Goal: Task Accomplishment & Management: Manage account settings

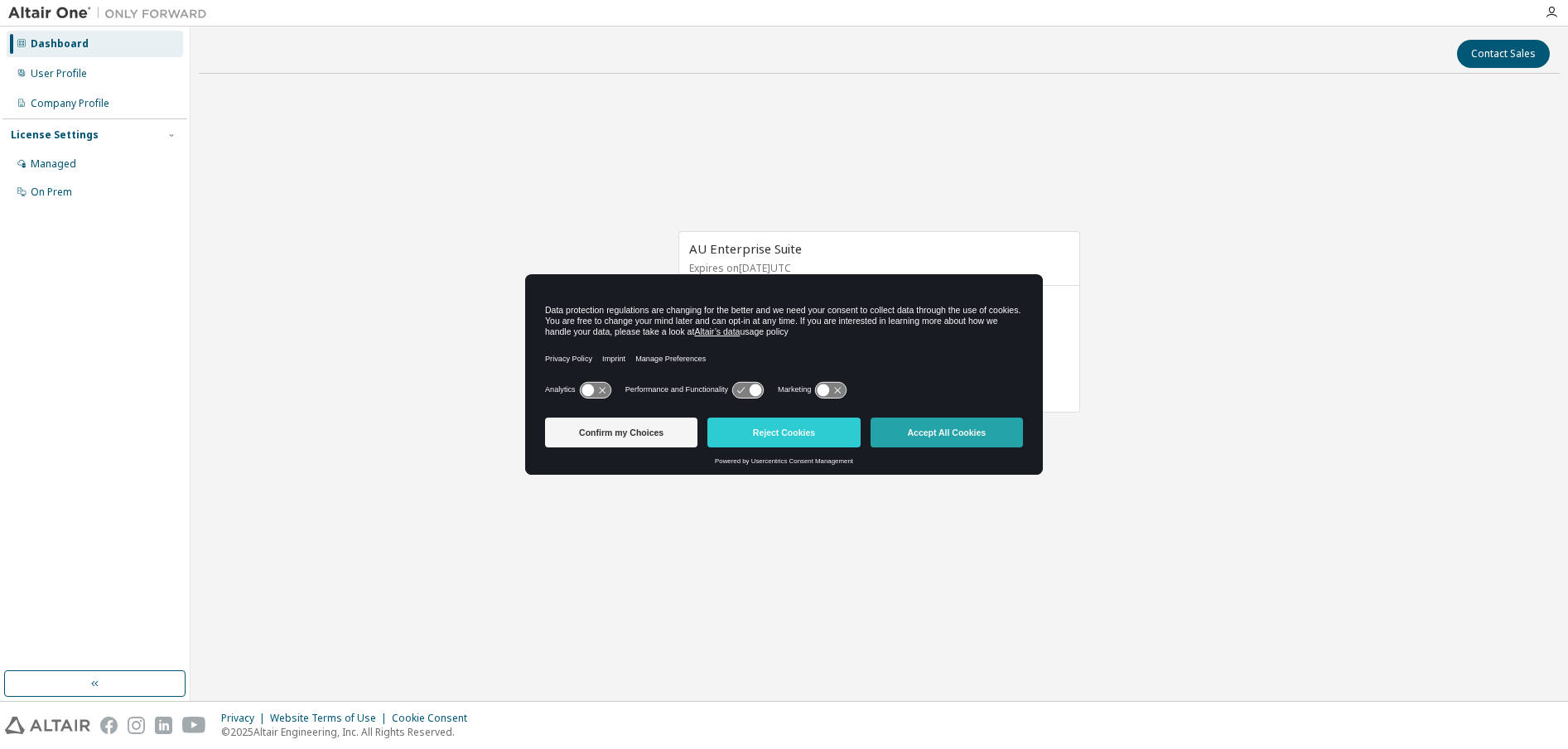
click at [969, 422] on button "Accept All Cookies" at bounding box center [947, 432] width 152 height 30
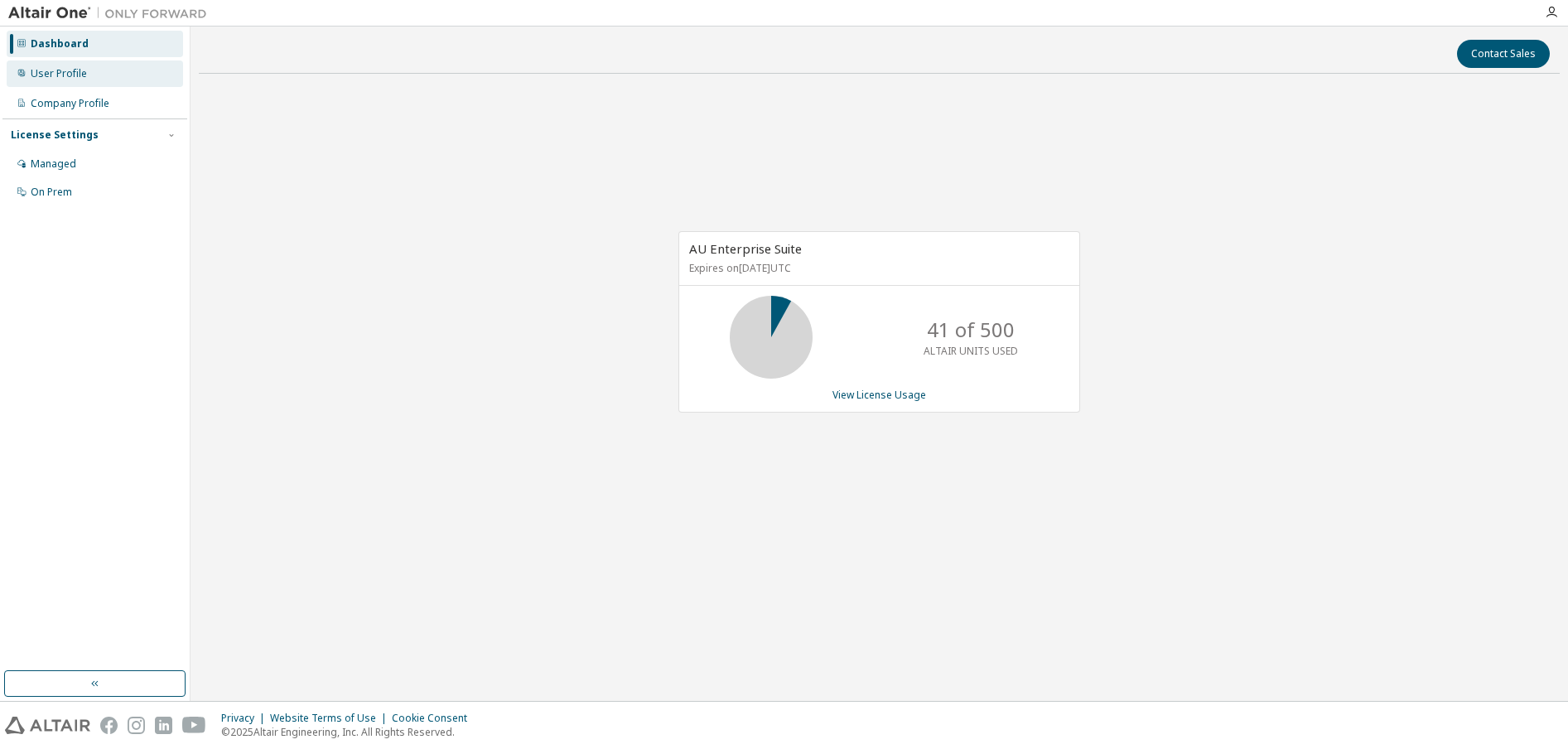
click at [84, 65] on div "User Profile" at bounding box center [95, 73] width 176 height 27
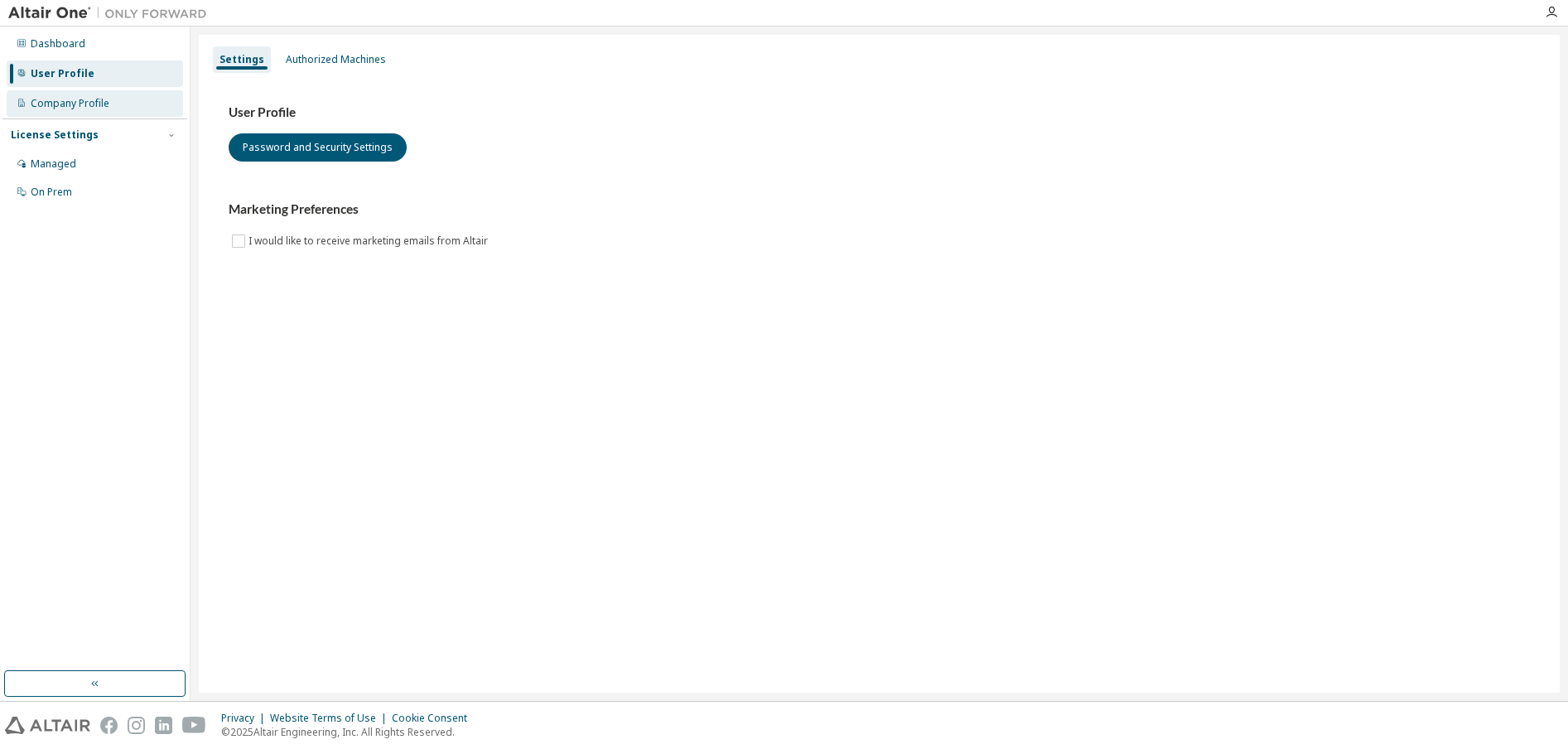
click at [67, 106] on div "Company Profile" at bounding box center [70, 103] width 79 height 13
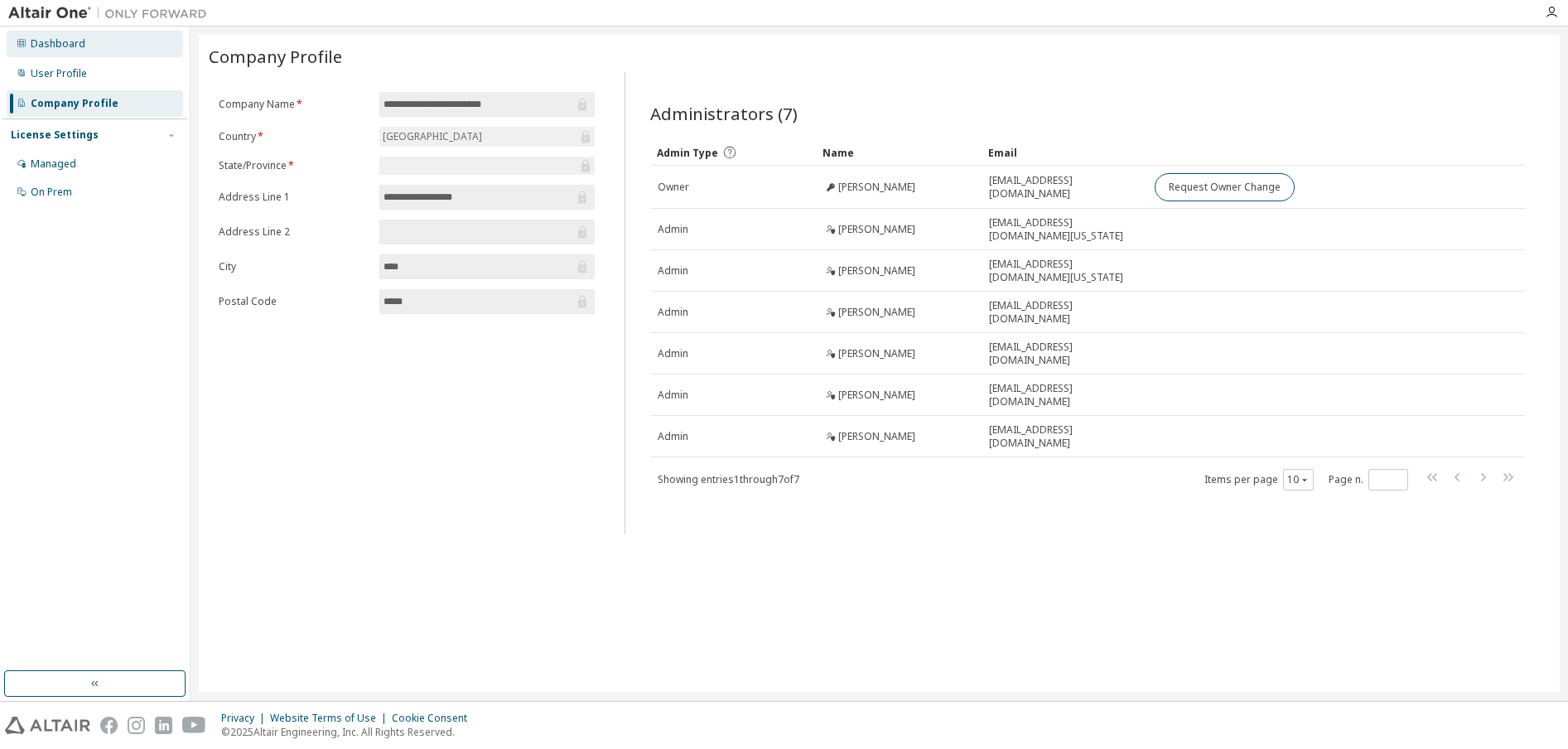
click at [55, 47] on div "Dashboard" at bounding box center [58, 44] width 55 height 13
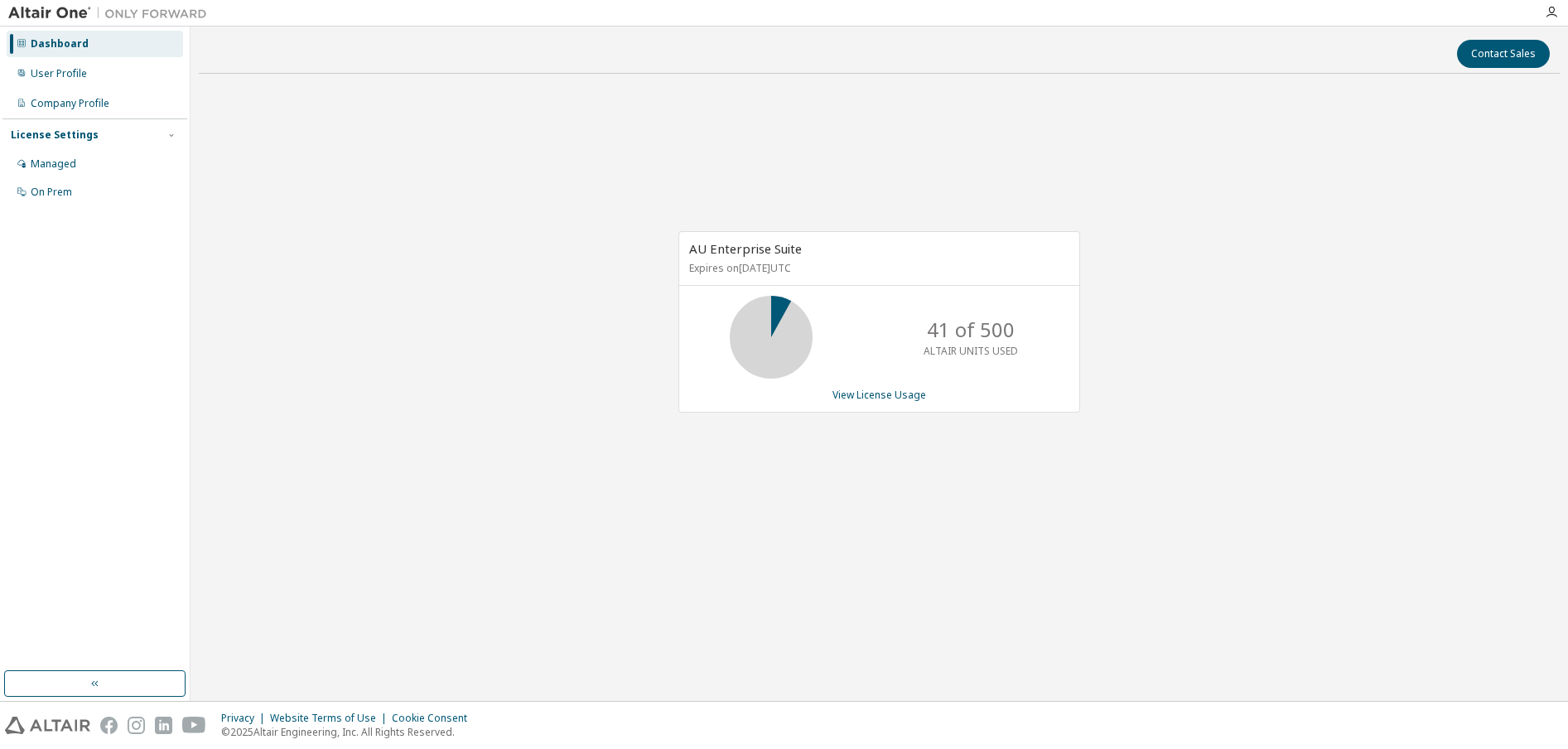
drag, startPoint x: 776, startPoint y: 317, endPoint x: 784, endPoint y: 324, distance: 10.6
click at [777, 318] on icon at bounding box center [771, 337] width 42 height 42
click at [881, 399] on link "View License Usage" at bounding box center [879, 394] width 94 height 14
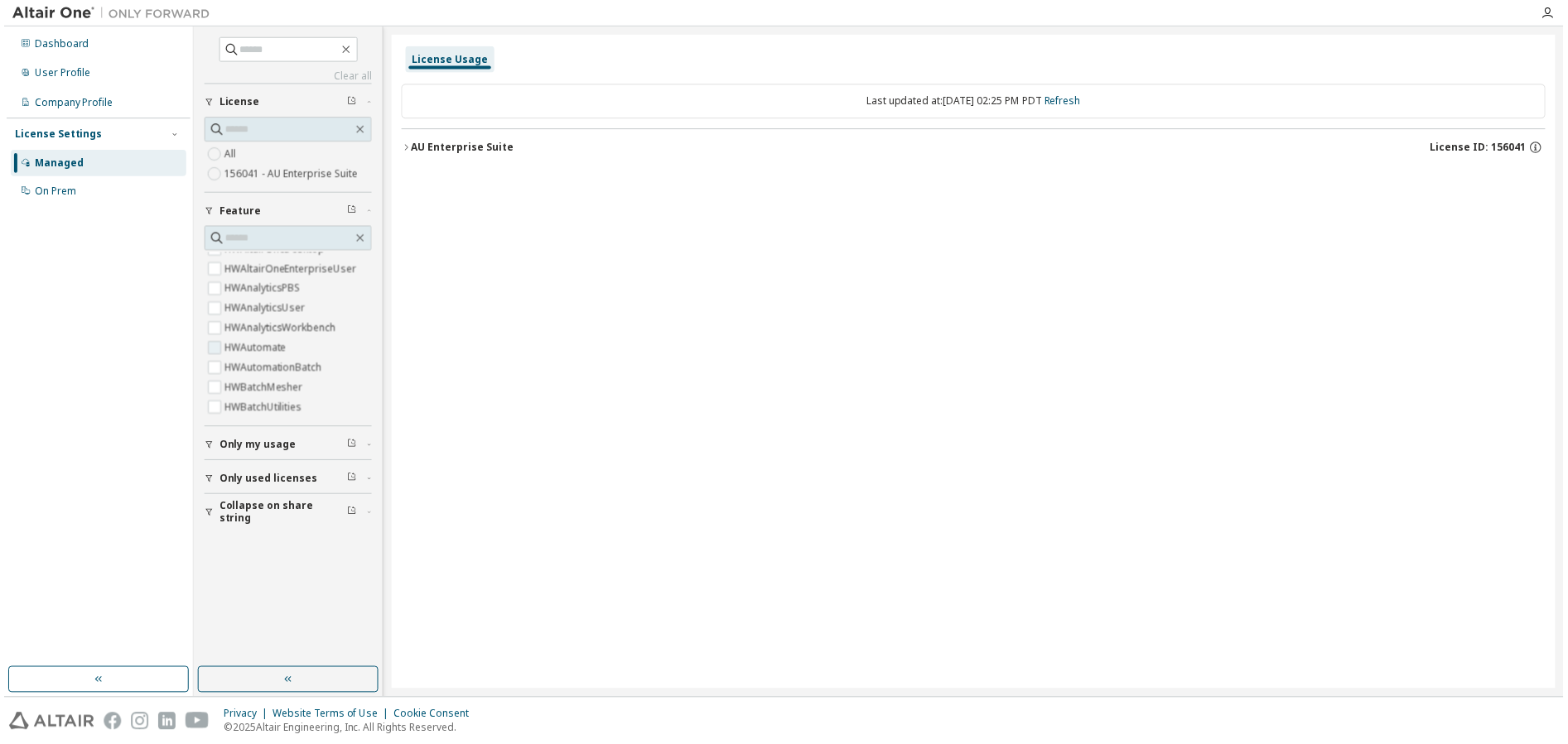
scroll to position [414, 0]
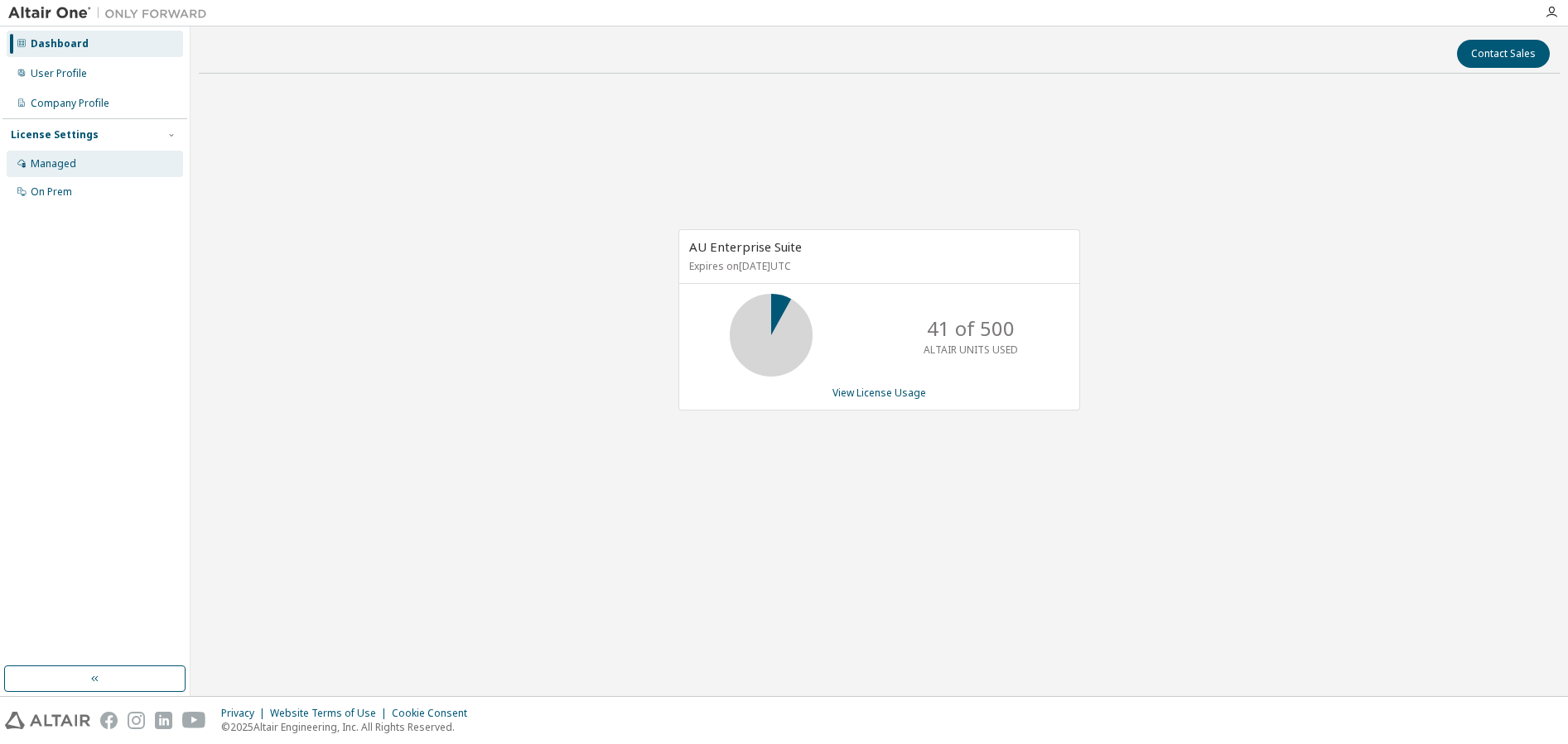
click at [50, 161] on div "Managed" at bounding box center [53, 163] width 46 height 13
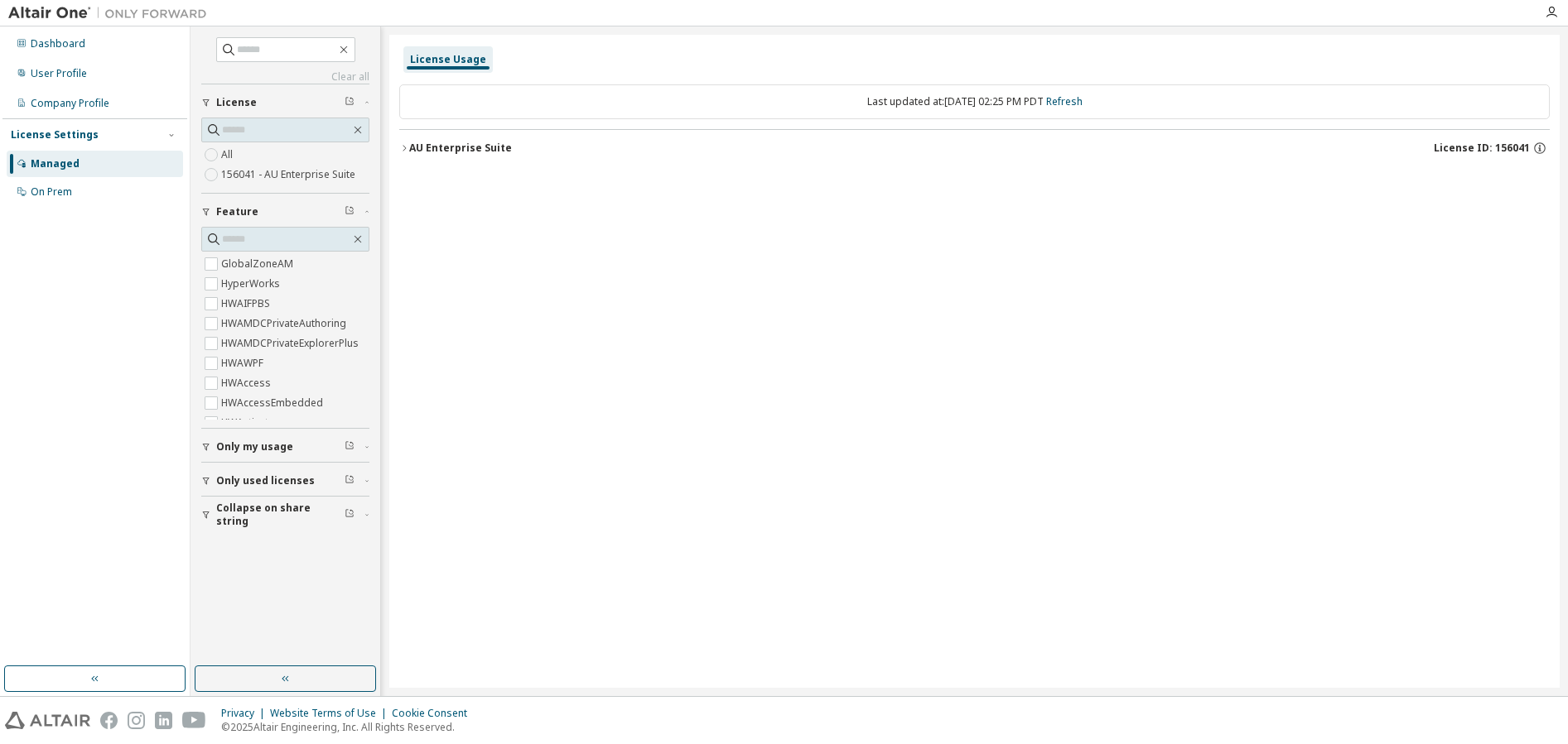
click at [35, 124] on div "License Settings Managed On Prem" at bounding box center [95, 162] width 185 height 88
click at [41, 99] on div "Company Profile" at bounding box center [70, 103] width 79 height 13
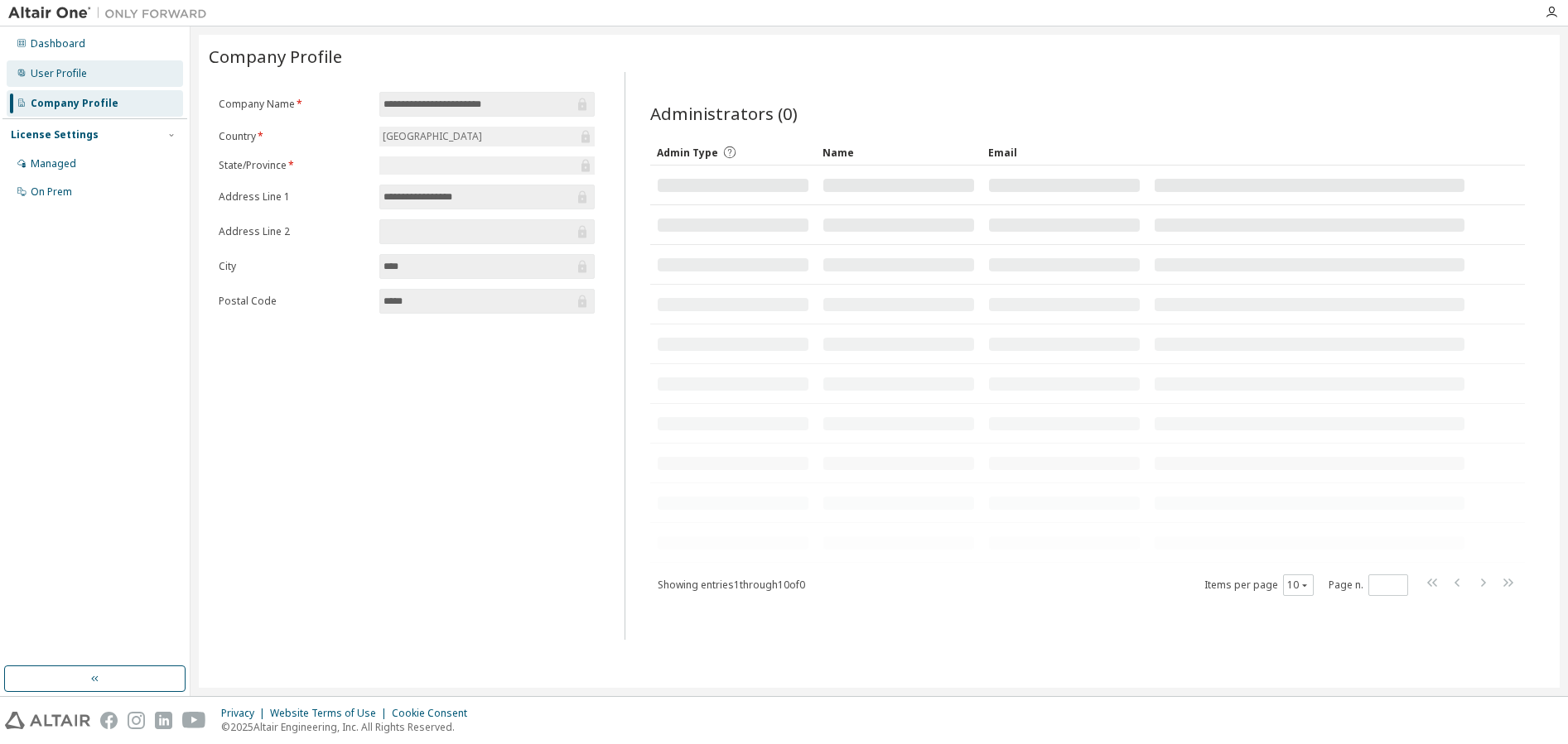
click at [42, 73] on div "User Profile" at bounding box center [59, 73] width 57 height 13
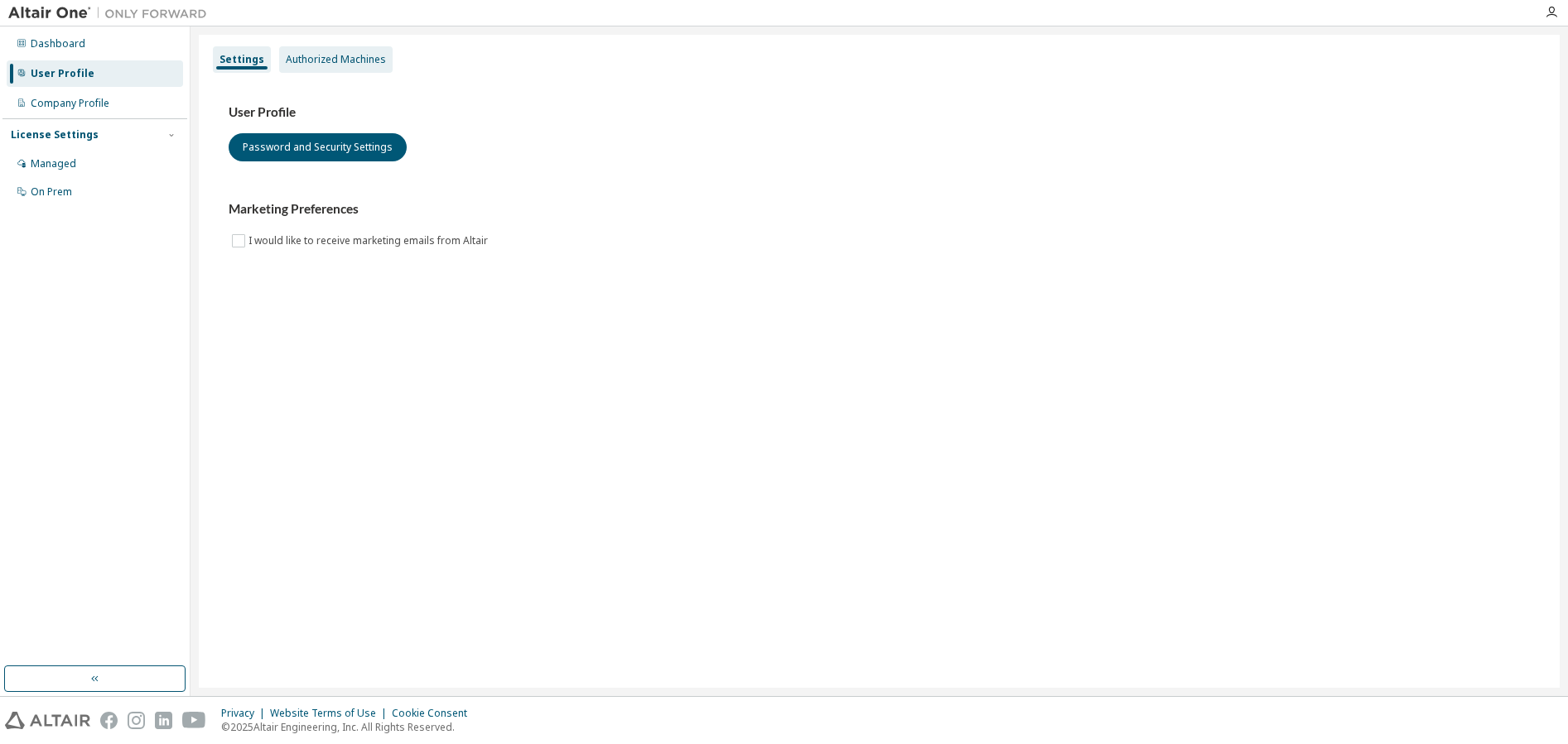
click at [294, 53] on div "Authorized Machines" at bounding box center [336, 59] width 100 height 13
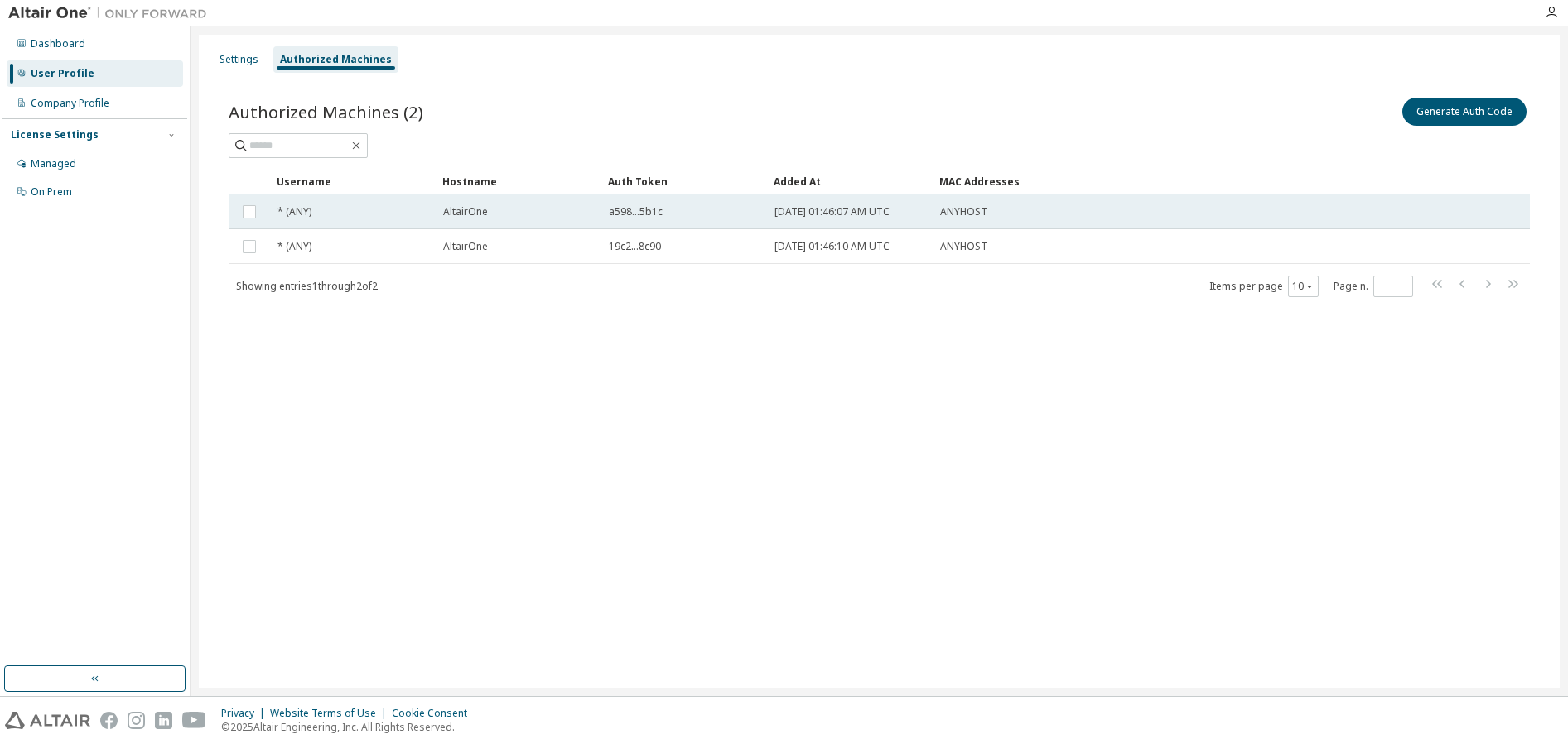
click at [744, 213] on div "a598...5b1c" at bounding box center [684, 212] width 150 height 13
click at [607, 220] on td "a598...5b1c" at bounding box center [684, 211] width 165 height 34
click at [603, 221] on td "a598...5b1c" at bounding box center [684, 211] width 165 height 34
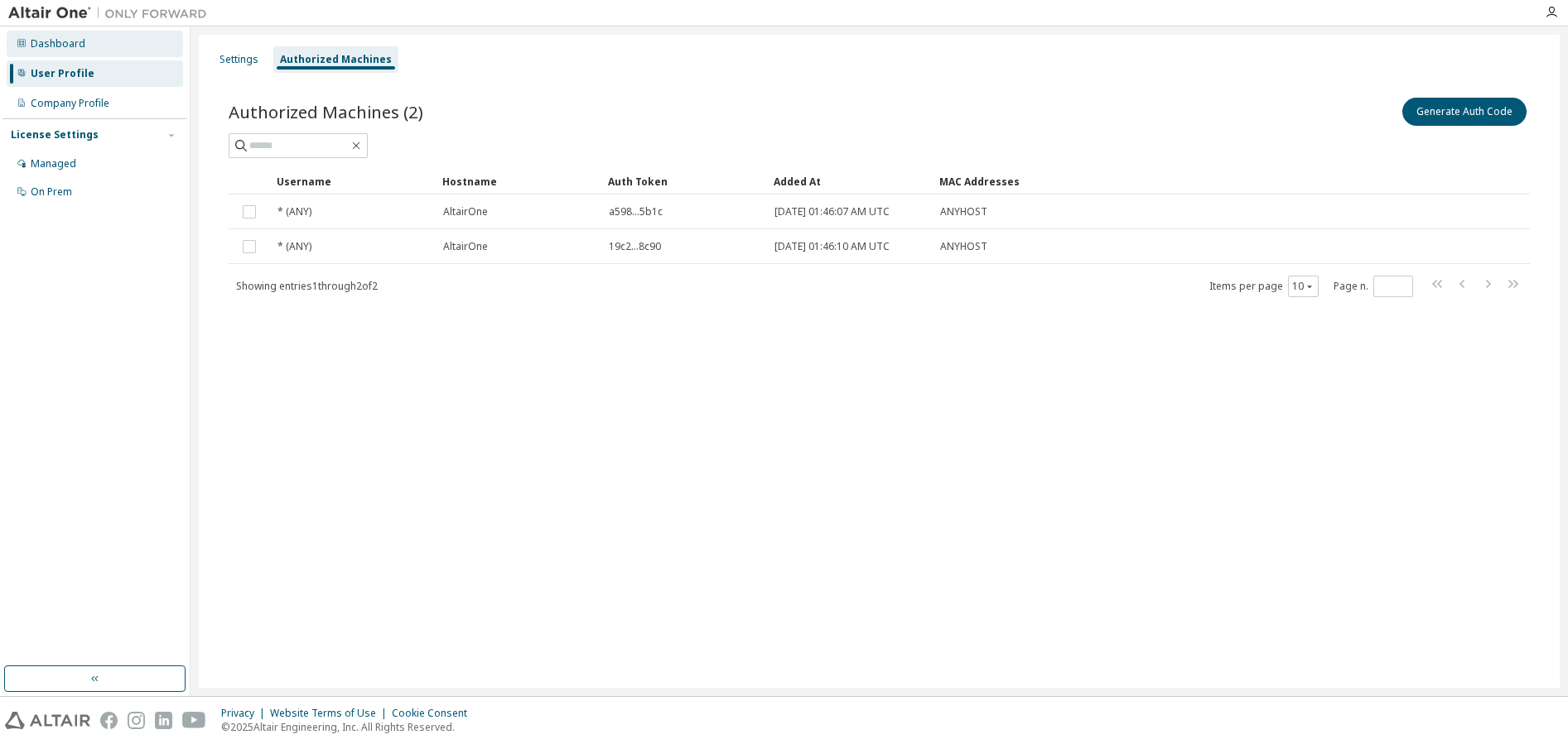
click at [64, 49] on div "Dashboard" at bounding box center [58, 44] width 55 height 13
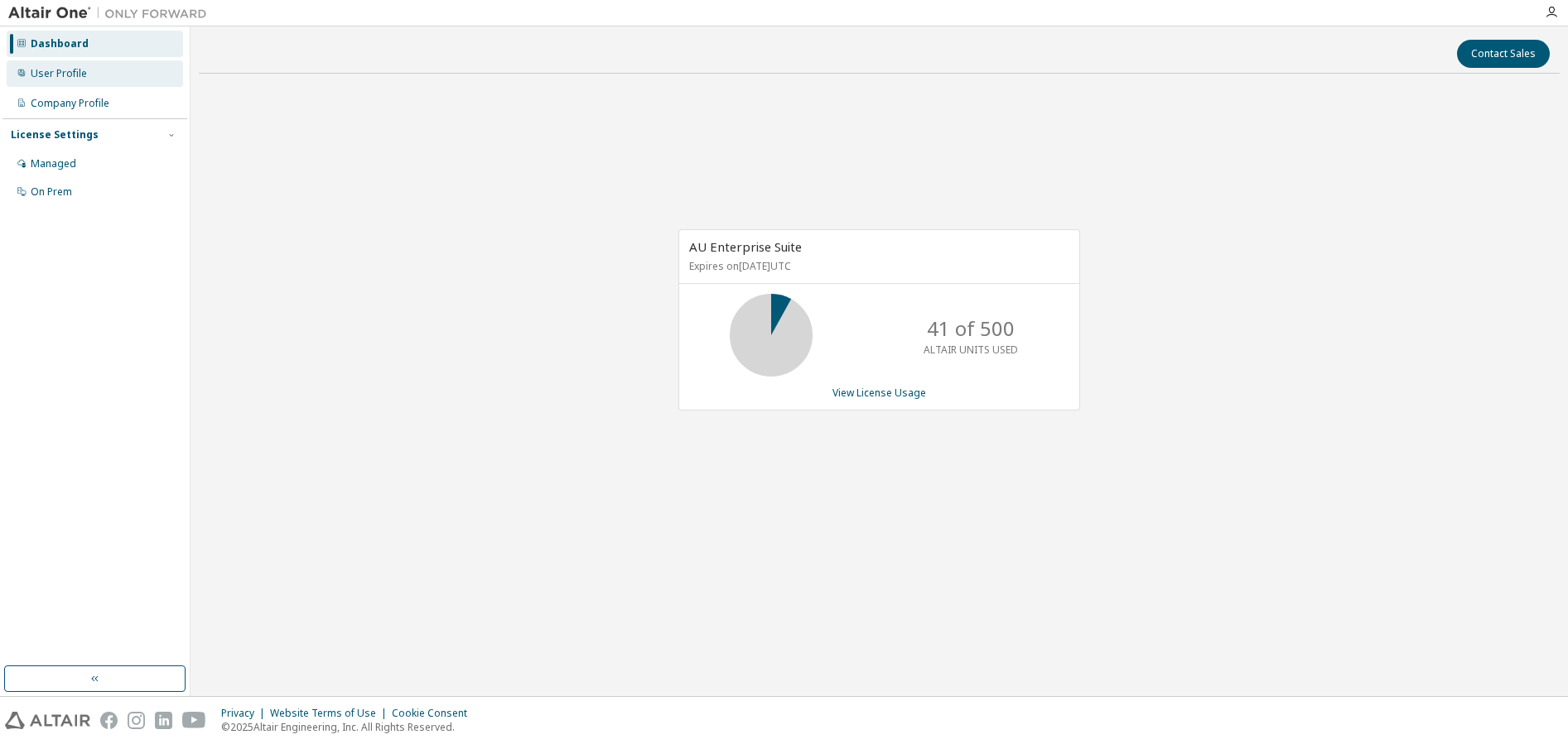
click at [61, 72] on div "User Profile" at bounding box center [59, 73] width 57 height 13
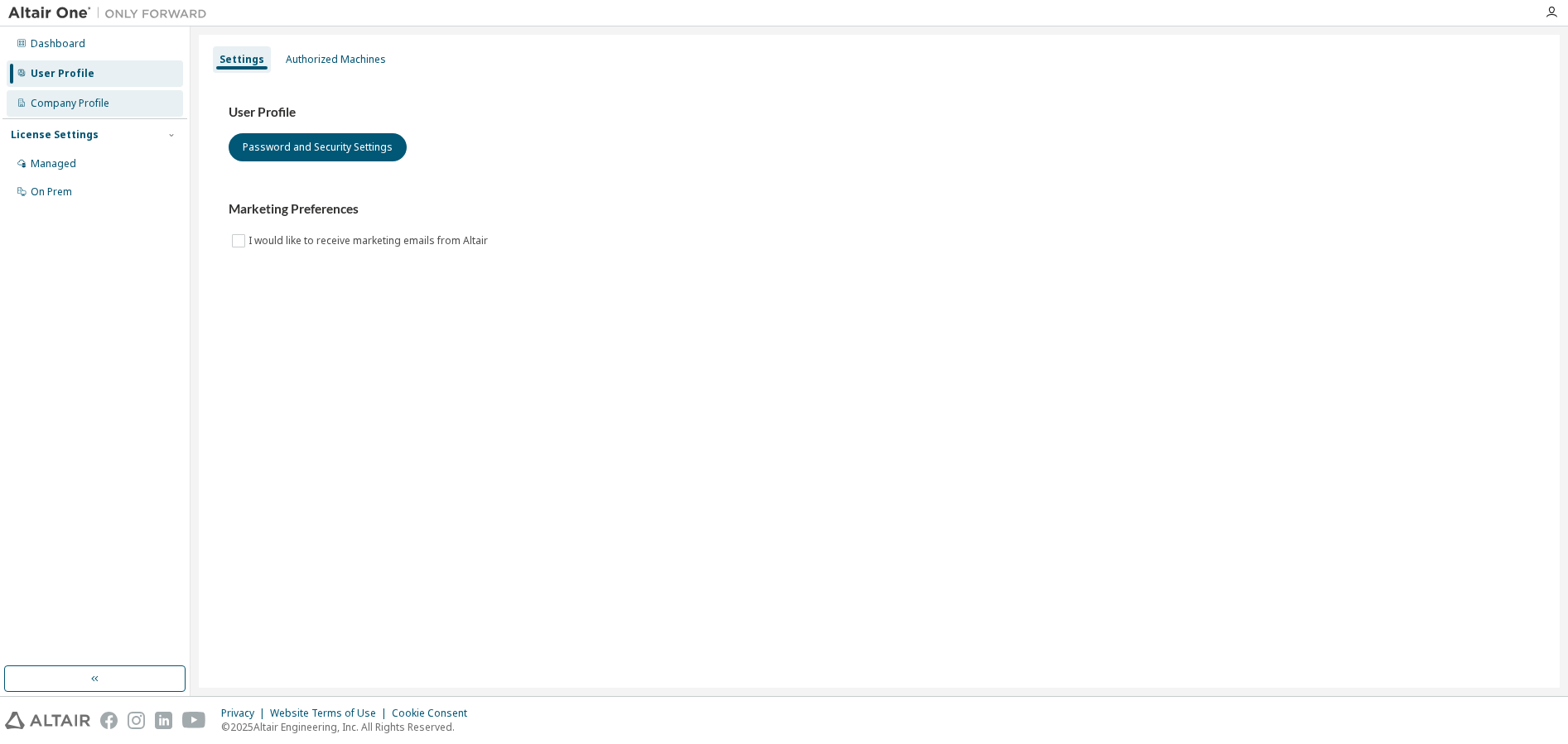
click at [66, 97] on div "Company Profile" at bounding box center [70, 103] width 79 height 13
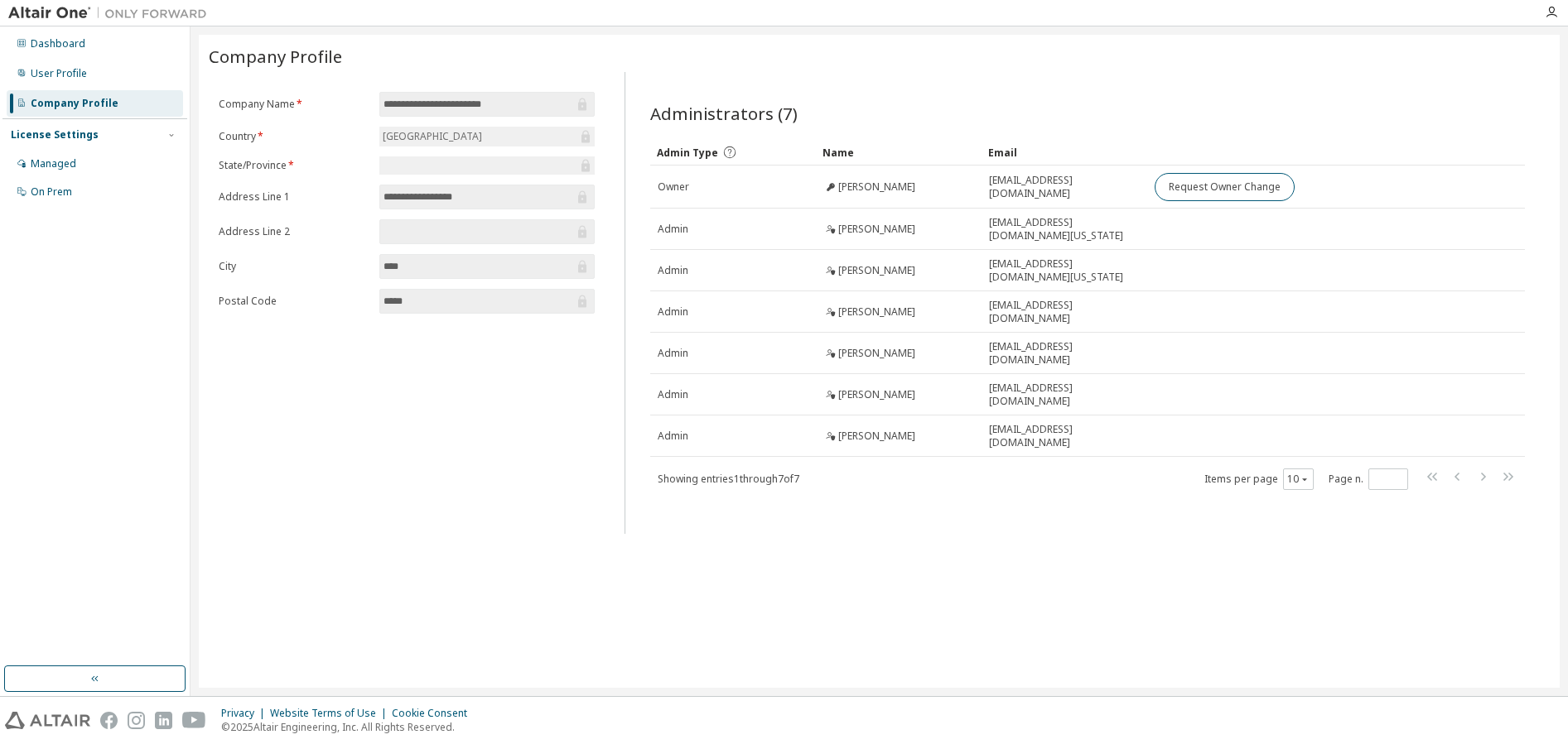
click at [48, 144] on div "License Settings Managed On Prem" at bounding box center [95, 162] width 185 height 88
click at [46, 155] on div "Managed" at bounding box center [95, 163] width 176 height 27
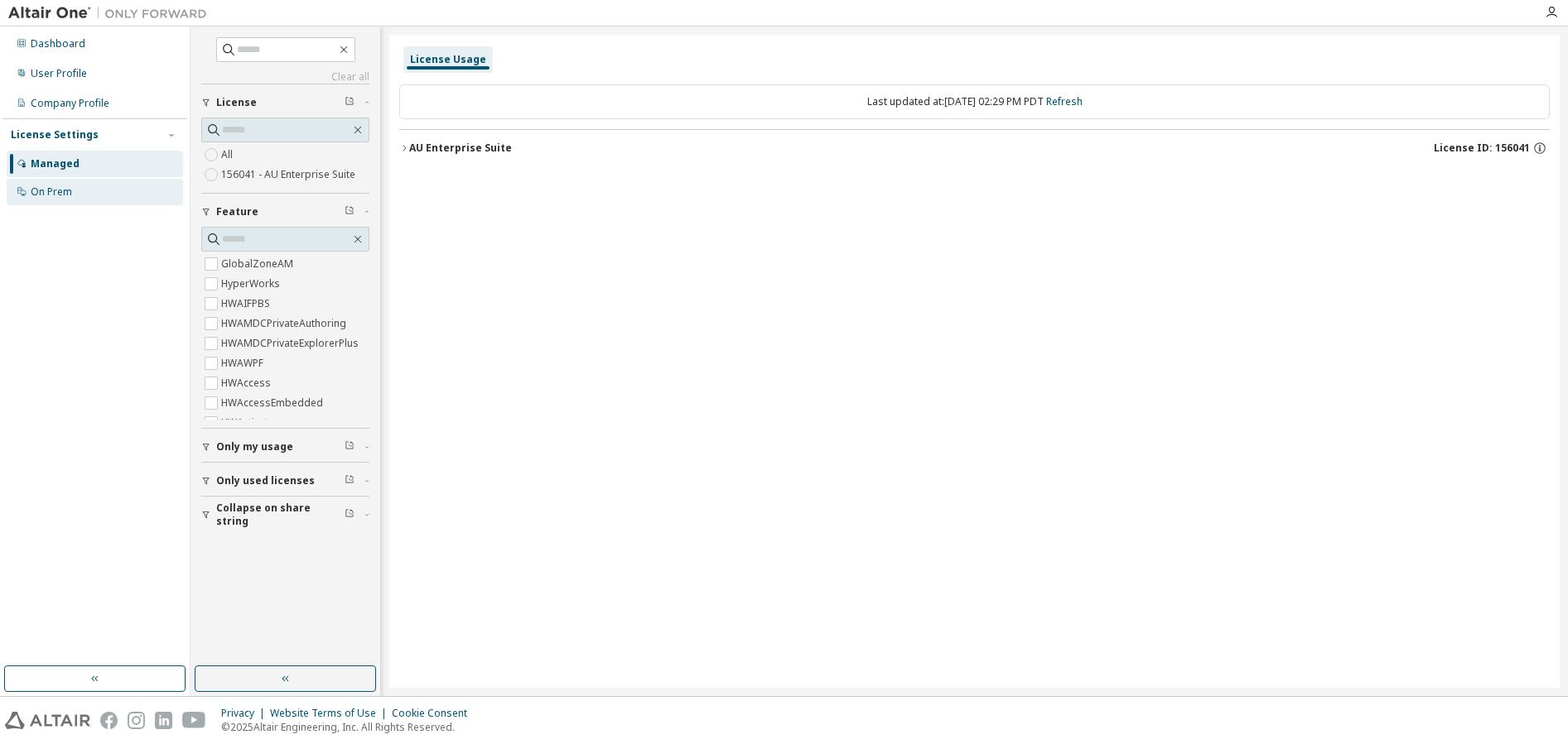
click at [50, 180] on div "On Prem" at bounding box center [95, 192] width 176 height 27
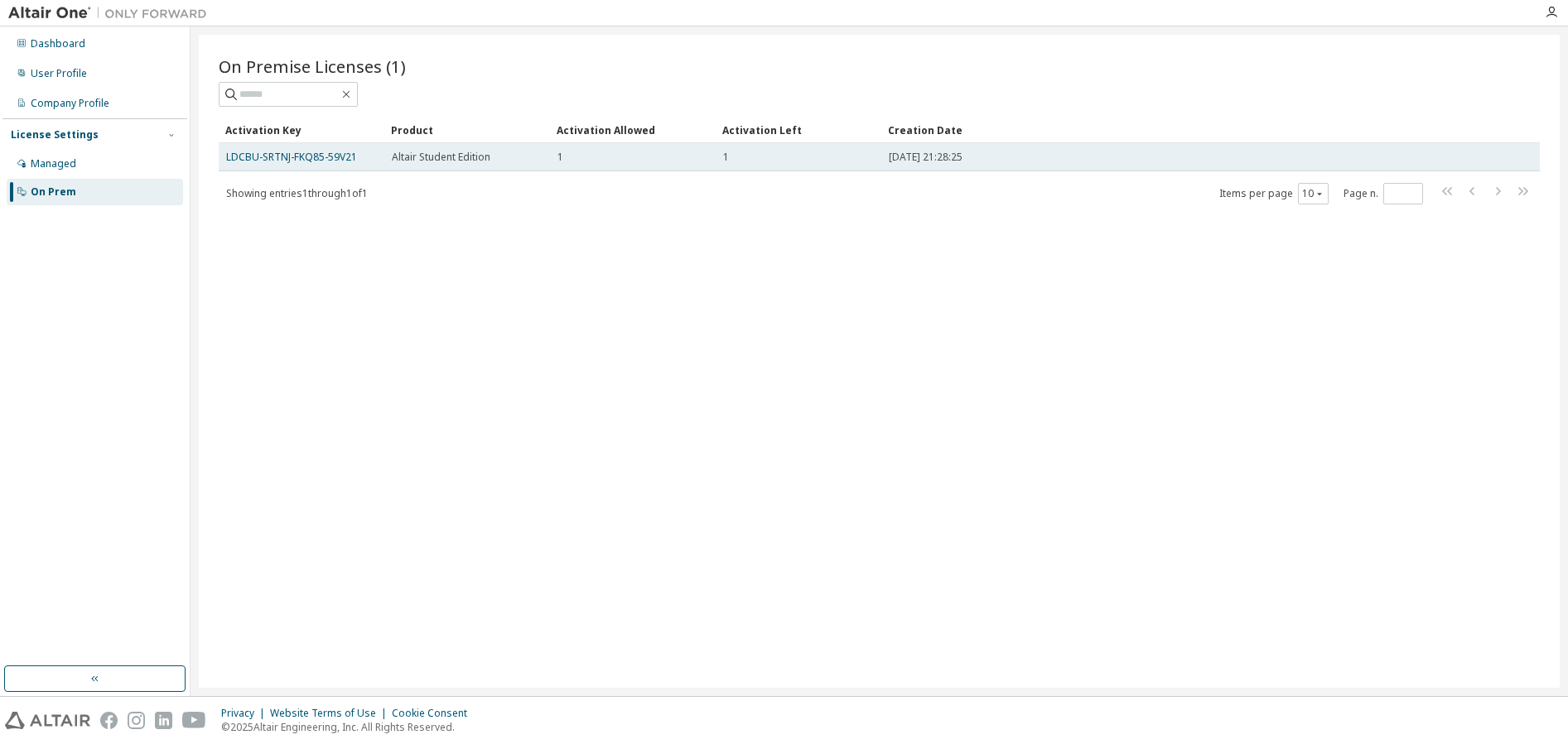
click at [826, 152] on div "1" at bounding box center [798, 157] width 150 height 13
click at [321, 159] on link "LDCBU-SRTNJ-FKQ85-59V21" at bounding box center [291, 156] width 131 height 14
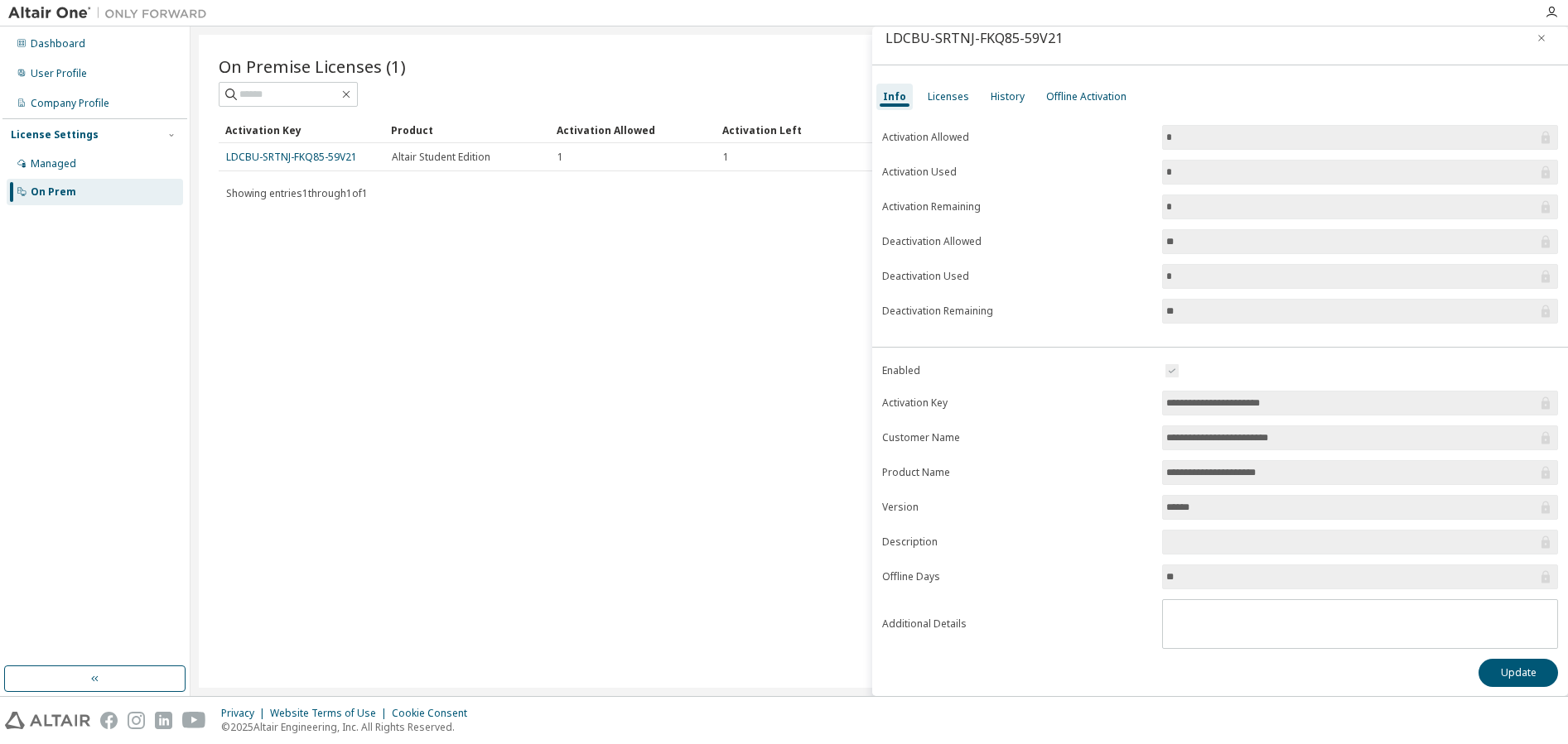
scroll to position [20, 0]
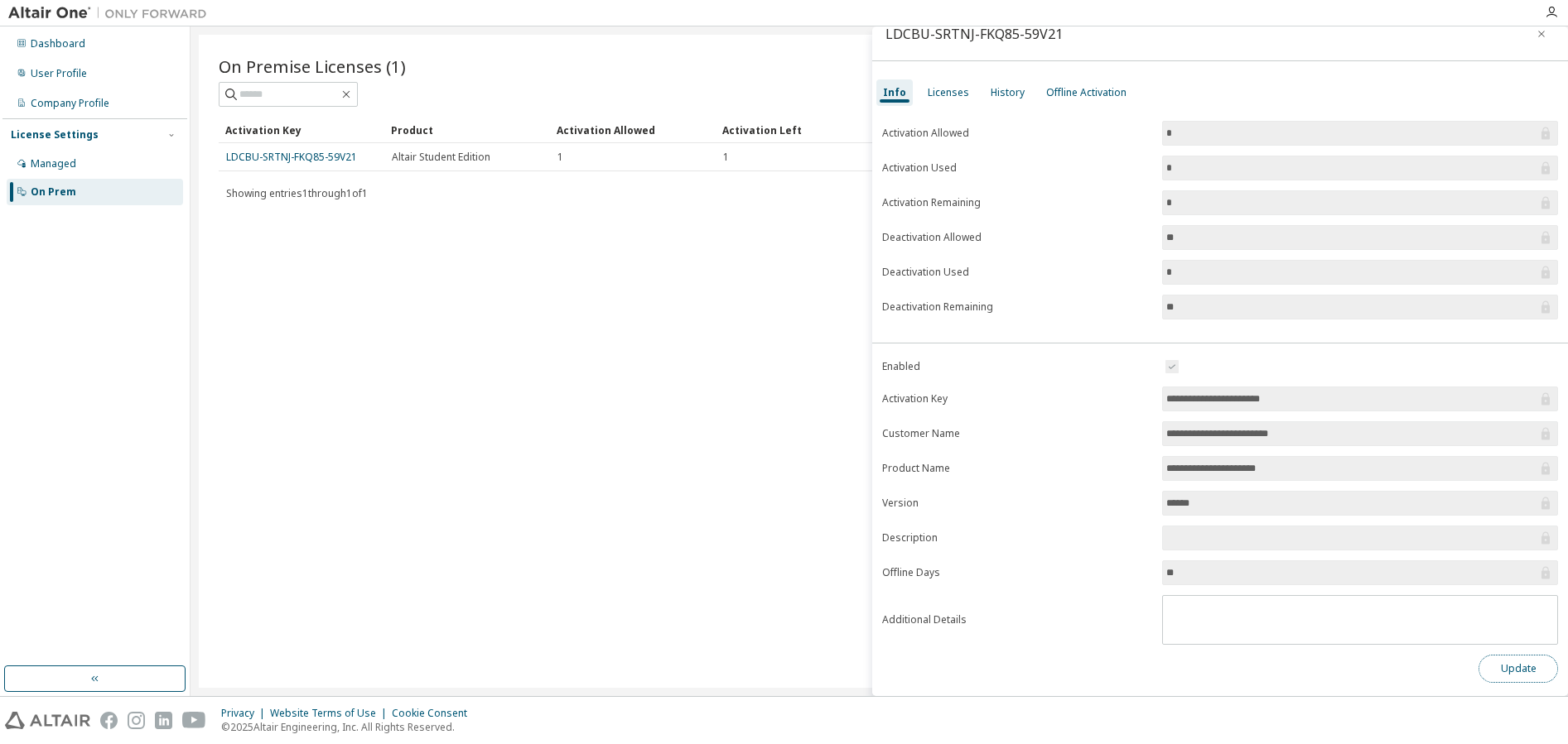
click at [1516, 675] on button "Update" at bounding box center [1518, 669] width 80 height 28
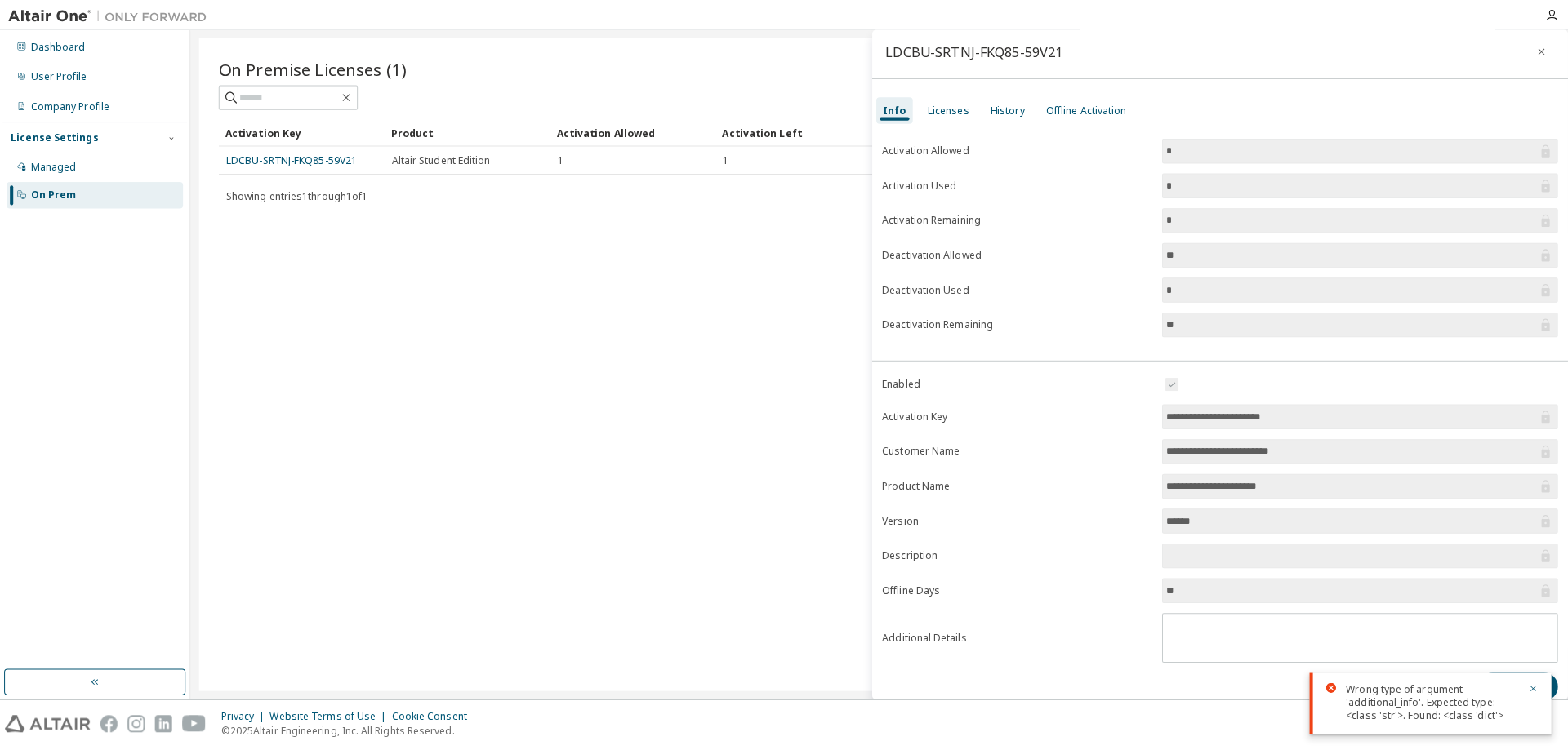
scroll to position [0, 0]
click at [1514, 53] on icon "button" at bounding box center [1519, 52] width 11 height 13
